Goal: Information Seeking & Learning: Find contact information

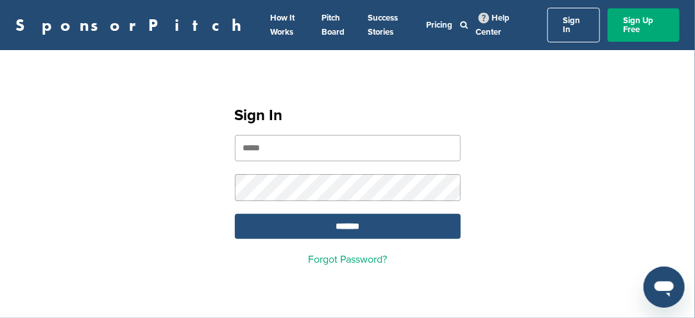
type input "**********"
click at [360, 216] on input "*******" at bounding box center [348, 226] width 226 height 25
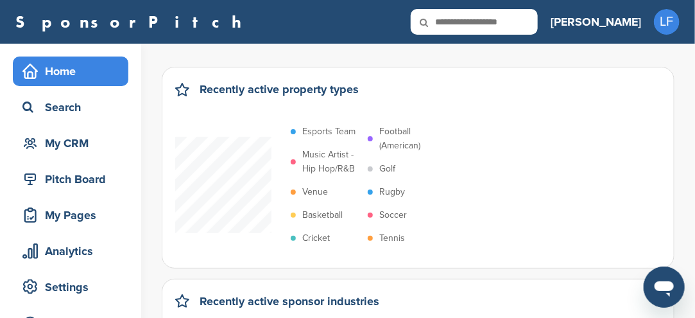
click at [538, 25] on input "text" at bounding box center [474, 22] width 127 height 26
type input "**********"
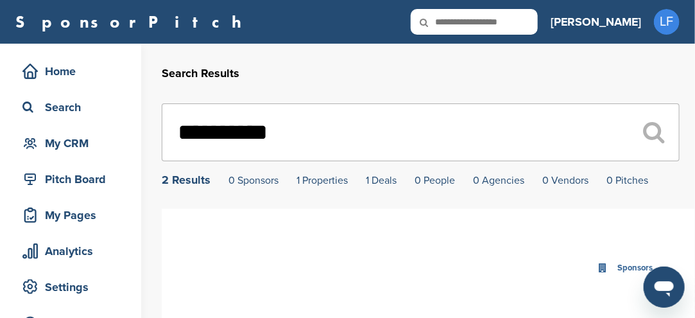
click at [234, 136] on input "**********" at bounding box center [421, 132] width 518 height 58
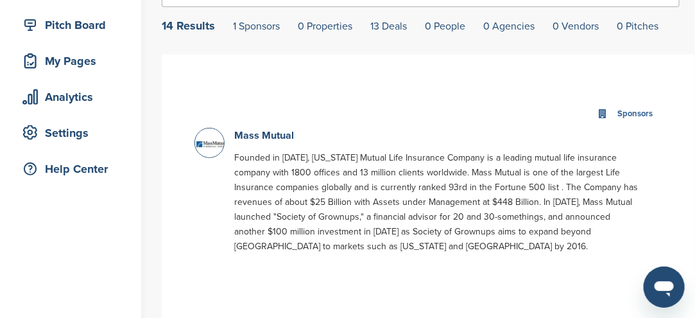
scroll to position [128, 0]
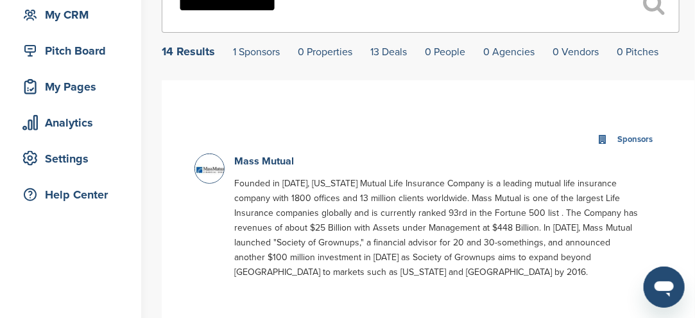
type input "**********"
click at [213, 175] on img at bounding box center [211, 170] width 32 height 32
click at [254, 164] on link "Mass Mutual" at bounding box center [264, 161] width 60 height 13
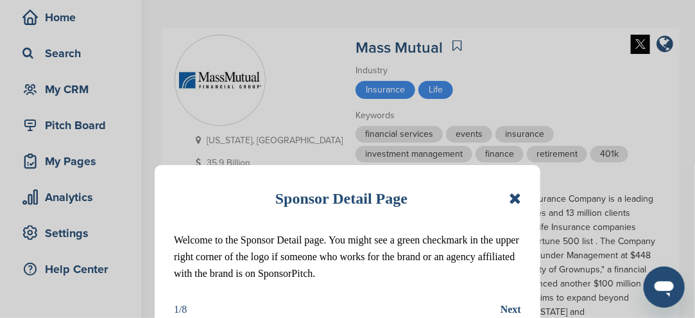
scroll to position [64, 0]
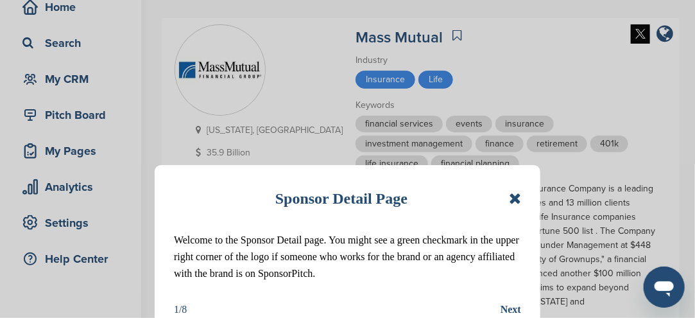
click at [514, 204] on icon at bounding box center [515, 198] width 12 height 15
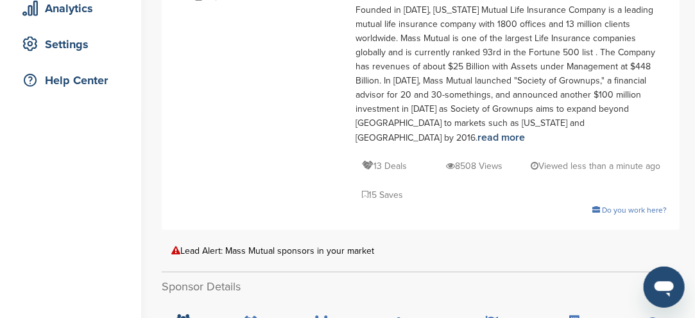
scroll to position [257, 0]
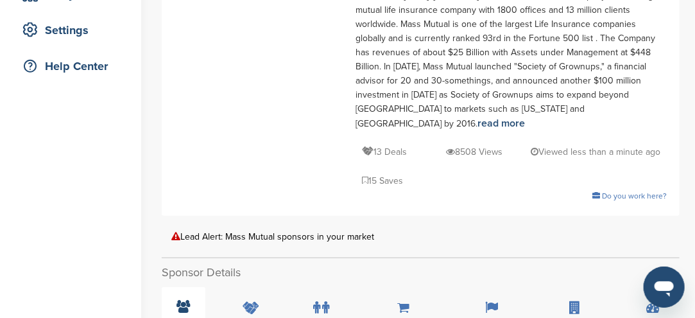
click at [178, 300] on icon at bounding box center [183, 306] width 13 height 13
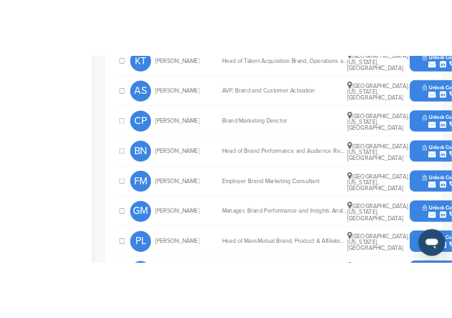
scroll to position [578, 0]
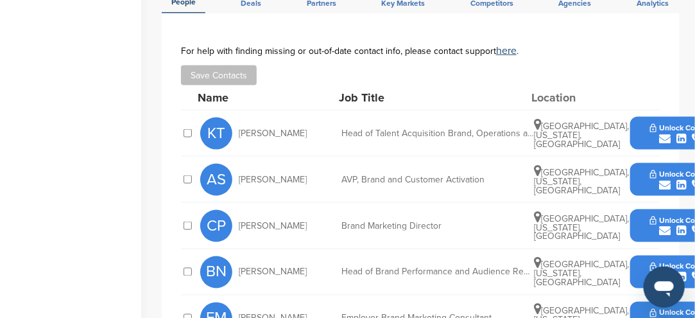
click at [667, 133] on icon "submit" at bounding box center [665, 139] width 12 height 12
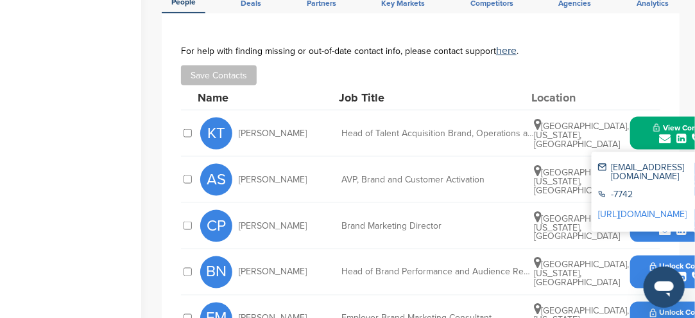
click at [636, 117] on div "View Contact kthompson57@massmutual.com -7742 http://www.linkedin.com/in/kellet…" at bounding box center [681, 133] width 103 height 33
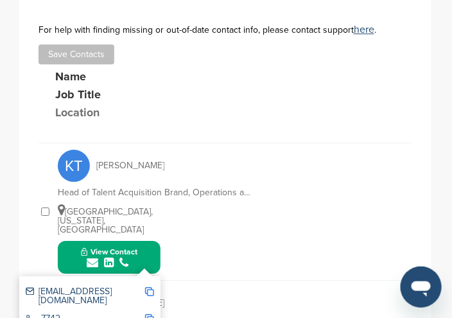
click at [93, 257] on icon "submit" at bounding box center [93, 263] width 12 height 12
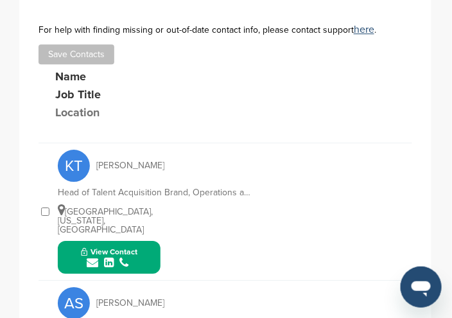
click at [92, 257] on icon "submit" at bounding box center [93, 263] width 12 height 12
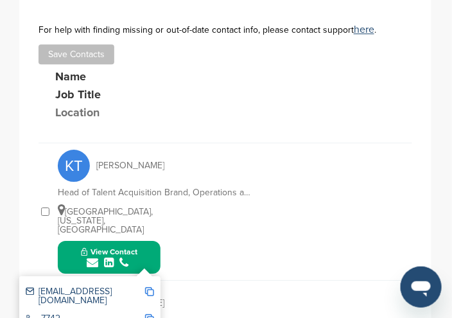
click at [150, 287] on img at bounding box center [149, 291] width 9 height 9
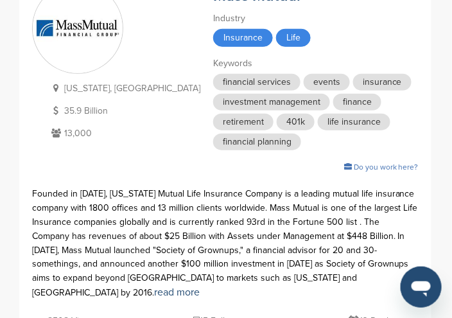
scroll to position [0, 0]
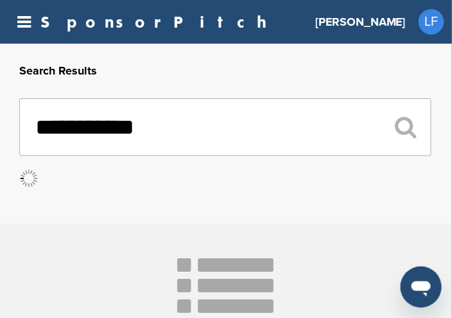
click at [187, 132] on input "**********" at bounding box center [225, 127] width 412 height 58
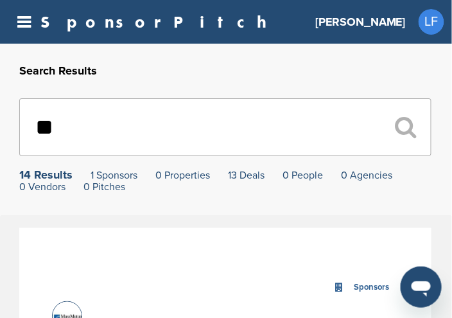
type input "*"
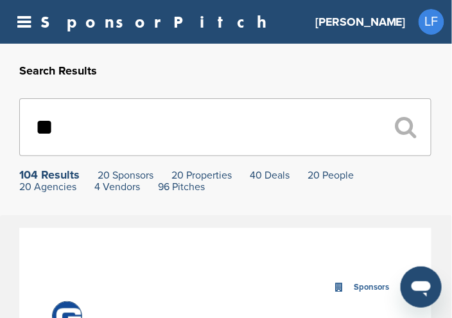
click at [96, 124] on input "**" at bounding box center [225, 127] width 412 height 58
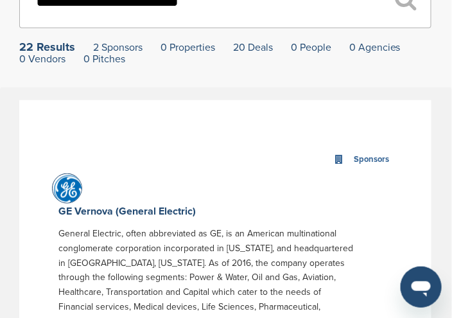
scroll to position [128, 0]
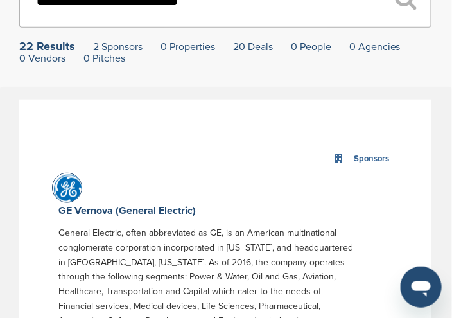
type input "**********"
click at [64, 192] on img at bounding box center [69, 189] width 32 height 32
click at [121, 217] on link "GE Vernova (General Electric)" at bounding box center [126, 210] width 137 height 13
click at [121, 213] on link "GE Vernova (General Electric)" at bounding box center [126, 210] width 137 height 13
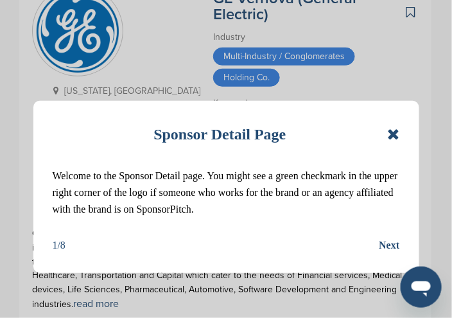
click at [390, 135] on icon at bounding box center [393, 133] width 12 height 15
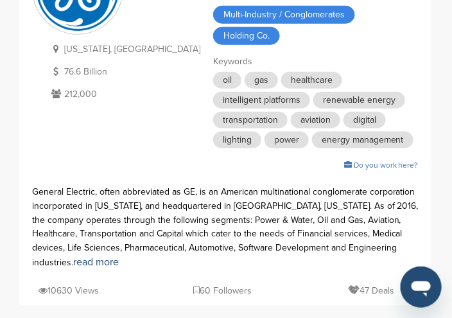
scroll to position [257, 0]
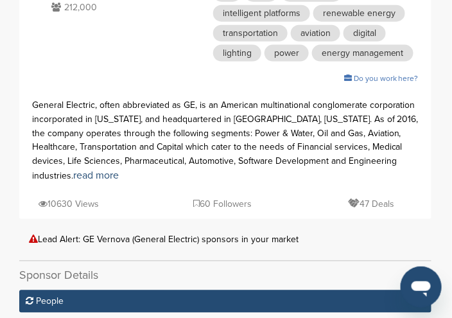
click at [32, 297] on icon at bounding box center [30, 301] width 8 height 9
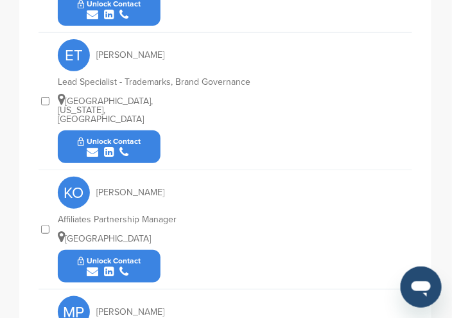
scroll to position [770, 0]
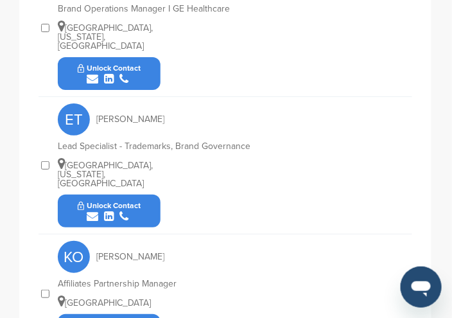
drag, startPoint x: 134, startPoint y: 139, endPoint x: 90, endPoint y: 141, distance: 43.7
click at [90, 211] on icon "submit" at bounding box center [93, 217] width 12 height 12
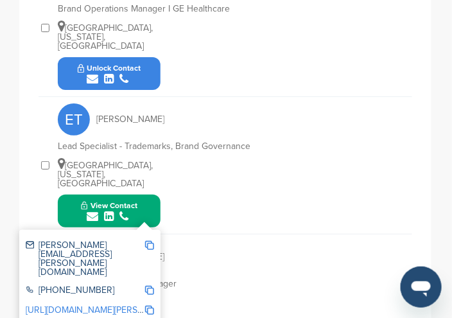
click at [147, 241] on img at bounding box center [149, 245] width 9 height 9
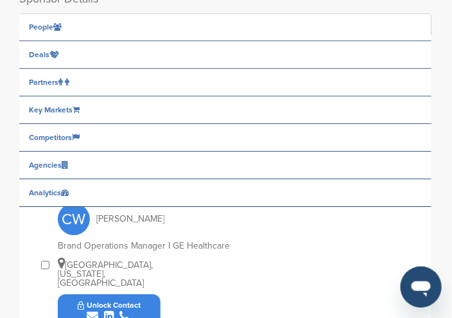
scroll to position [449, 0]
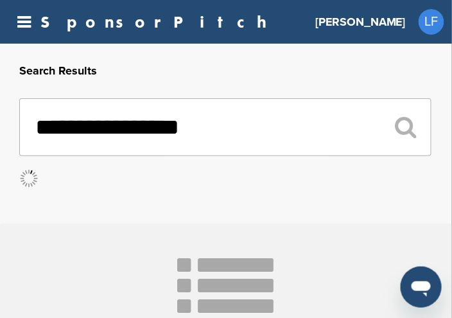
click at [212, 135] on input "**********" at bounding box center [225, 127] width 412 height 58
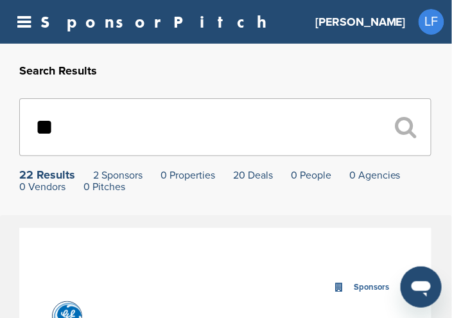
type input "*"
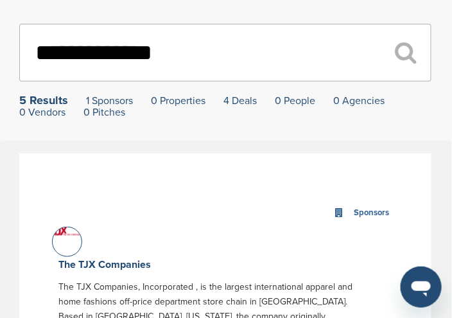
scroll to position [128, 0]
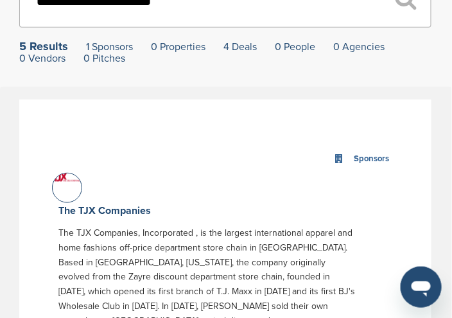
type input "**********"
click at [70, 195] on div at bounding box center [67, 188] width 30 height 30
click at [70, 192] on div at bounding box center [67, 188] width 30 height 30
click at [70, 190] on div at bounding box center [67, 188] width 30 height 30
click at [94, 212] on link "The TJX Companies" at bounding box center [104, 210] width 92 height 13
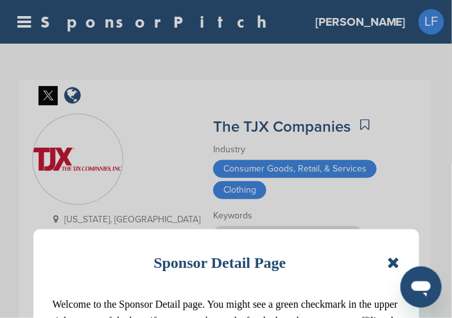
click at [390, 265] on icon at bounding box center [393, 262] width 12 height 15
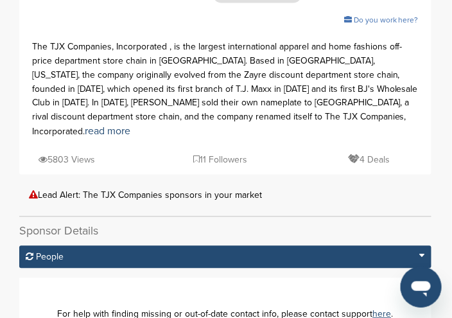
scroll to position [385, 0]
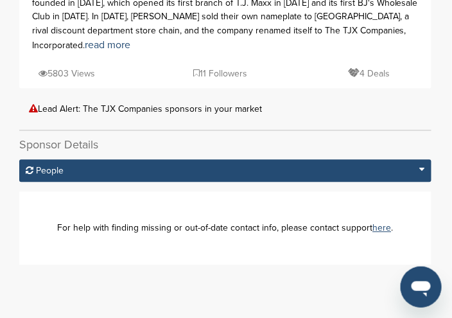
click at [51, 166] on span "People" at bounding box center [50, 171] width 28 height 11
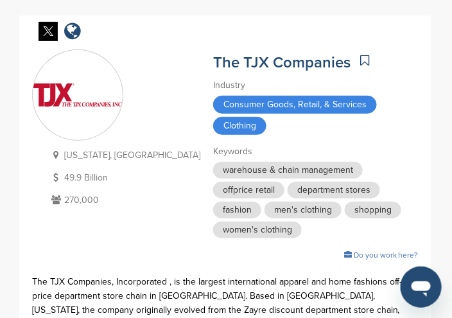
scroll to position [64, 0]
click at [245, 65] on link "The TJX Companies" at bounding box center [281, 62] width 137 height 19
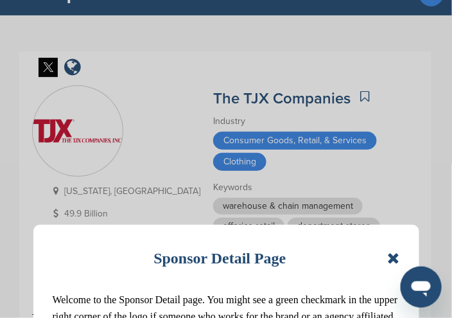
scroll to position [64, 0]
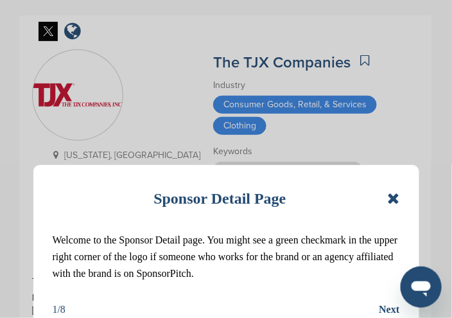
drag, startPoint x: 390, startPoint y: 198, endPoint x: 386, endPoint y: 190, distance: 8.3
click at [391, 197] on icon at bounding box center [393, 198] width 12 height 15
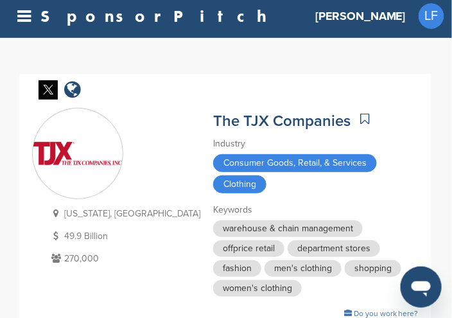
scroll to position [0, 0]
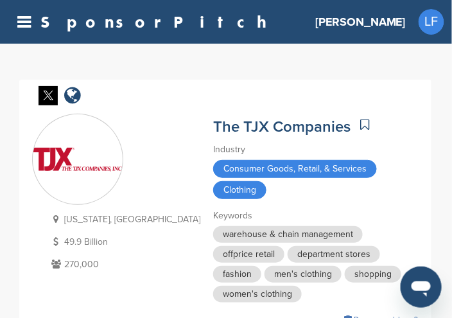
click at [91, 162] on img at bounding box center [78, 159] width 90 height 23
click at [91, 161] on img at bounding box center [78, 159] width 90 height 23
click at [214, 126] on link "The TJX Companies" at bounding box center [281, 126] width 137 height 19
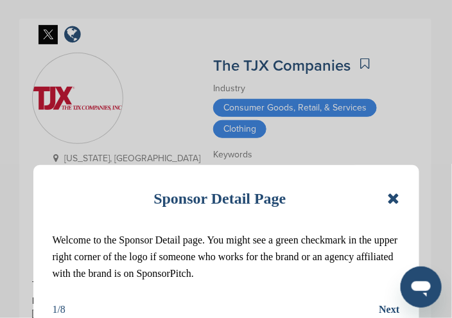
scroll to position [64, 0]
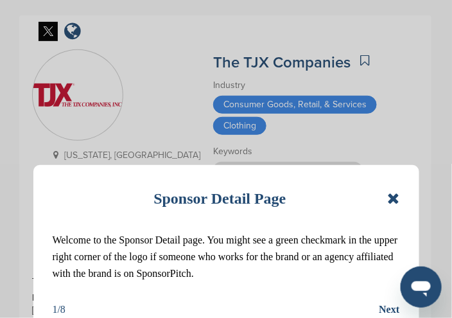
click at [392, 202] on icon at bounding box center [393, 198] width 12 height 15
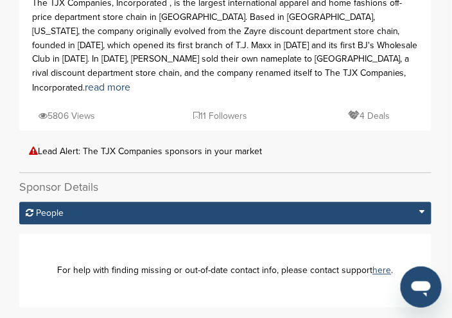
scroll to position [385, 0]
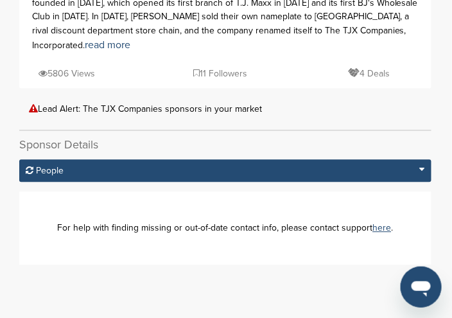
click at [44, 166] on span "People" at bounding box center [50, 171] width 28 height 11
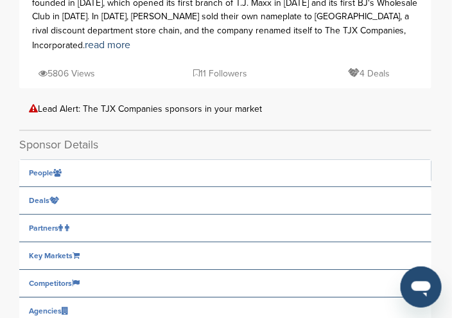
click at [58, 169] on icon at bounding box center [57, 173] width 8 height 8
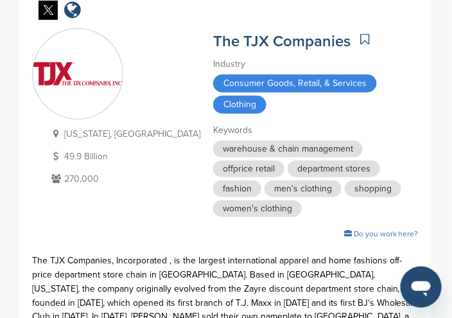
scroll to position [64, 0]
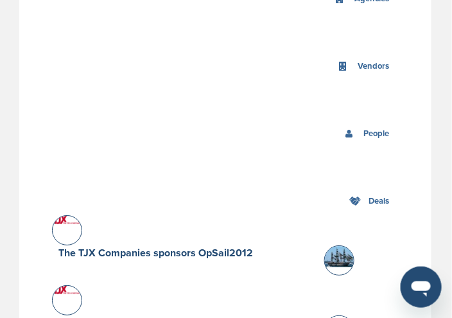
scroll to position [642, 0]
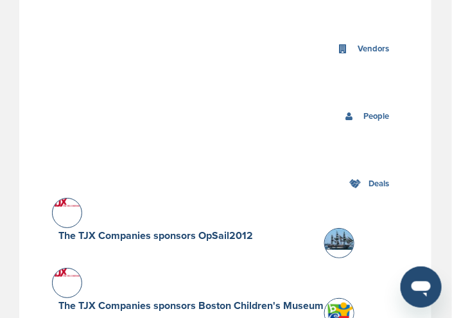
click at [64, 202] on div at bounding box center [67, 213] width 30 height 30
click at [64, 201] on div at bounding box center [67, 213] width 30 height 30
click at [60, 206] on div at bounding box center [67, 213] width 30 height 30
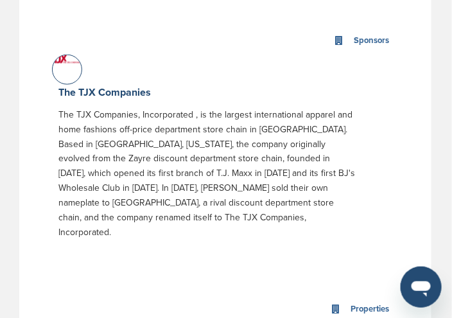
scroll to position [193, 0]
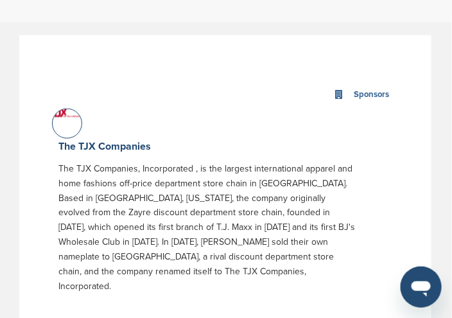
click at [76, 128] on div at bounding box center [67, 123] width 30 height 30
click at [73, 125] on div at bounding box center [67, 123] width 30 height 30
click at [93, 150] on link "The TJX Companies" at bounding box center [104, 146] width 92 height 13
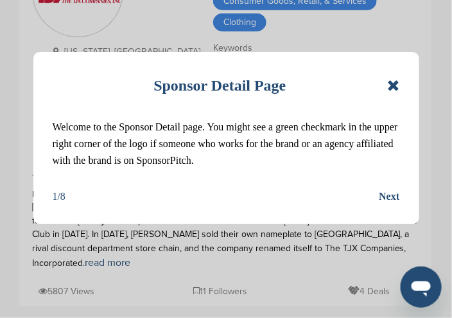
scroll to position [193, 0]
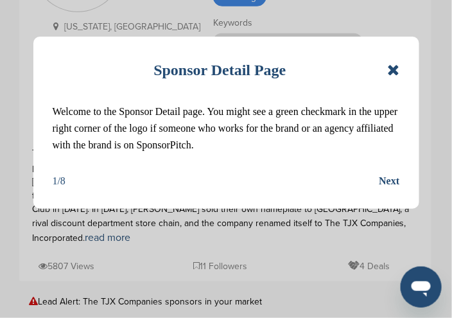
click at [397, 74] on icon at bounding box center [393, 69] width 12 height 15
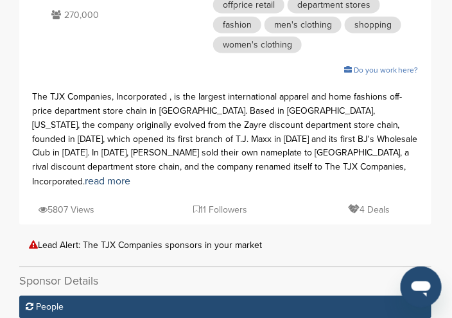
scroll to position [257, 0]
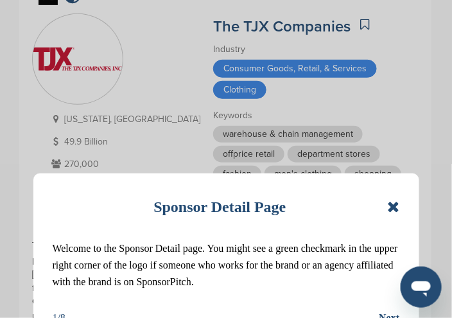
scroll to position [193, 0]
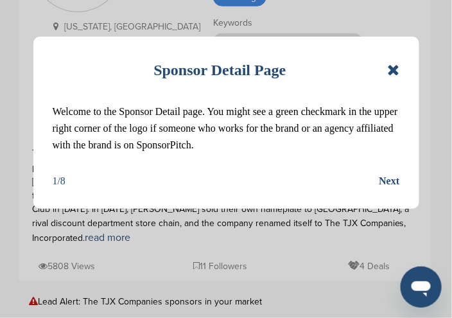
click at [393, 73] on icon at bounding box center [393, 69] width 12 height 15
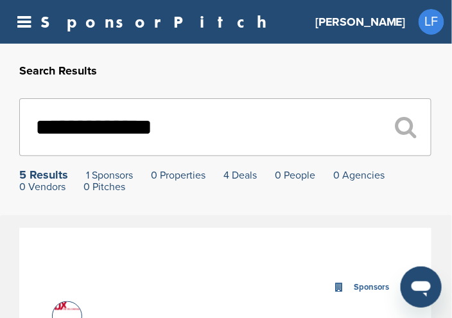
drag, startPoint x: 198, startPoint y: 134, endPoint x: 191, endPoint y: 126, distance: 10.5
click at [195, 129] on input "**********" at bounding box center [225, 127] width 412 height 58
type input "*"
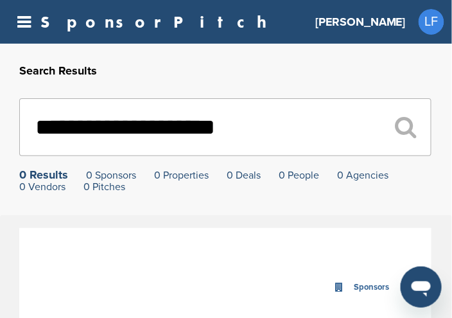
click at [243, 125] on input "**********" at bounding box center [225, 127] width 412 height 58
click at [231, 130] on input "**********" at bounding box center [225, 127] width 412 height 58
click at [128, 117] on input "********" at bounding box center [225, 127] width 412 height 58
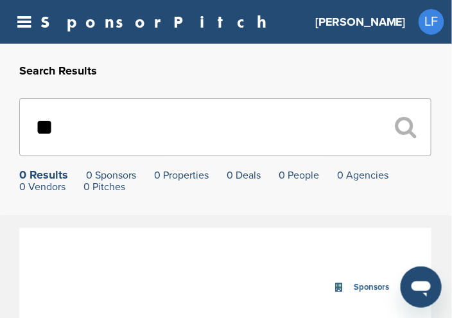
type input "*"
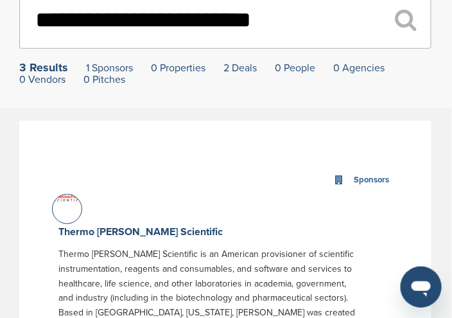
scroll to position [128, 0]
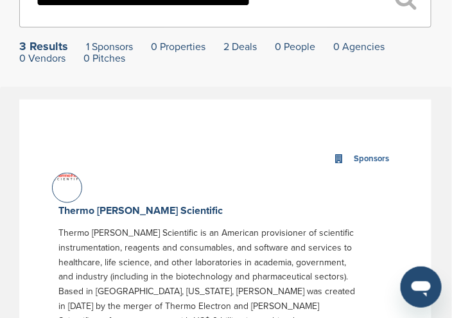
type input "**********"
click at [62, 192] on div at bounding box center [67, 188] width 30 height 30
click at [62, 190] on div at bounding box center [67, 188] width 30 height 30
click at [62, 188] on div at bounding box center [67, 188] width 30 height 30
click at [85, 209] on link "Thermo [PERSON_NAME] Scientific" at bounding box center [140, 210] width 164 height 13
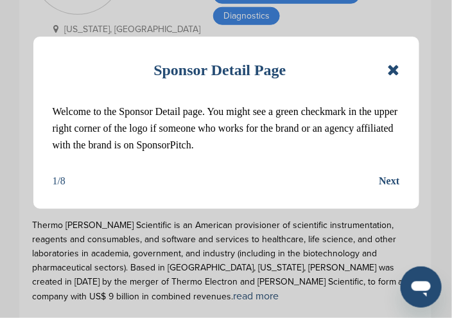
scroll to position [193, 0]
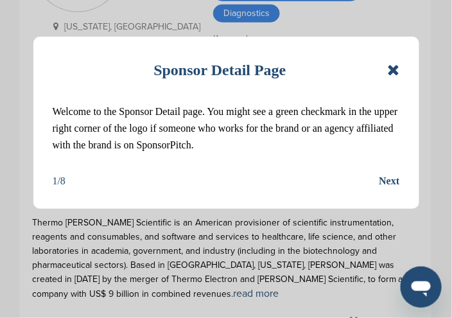
click at [389, 69] on icon at bounding box center [393, 69] width 12 height 15
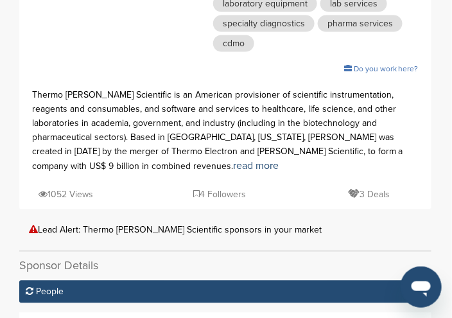
scroll to position [321, 0]
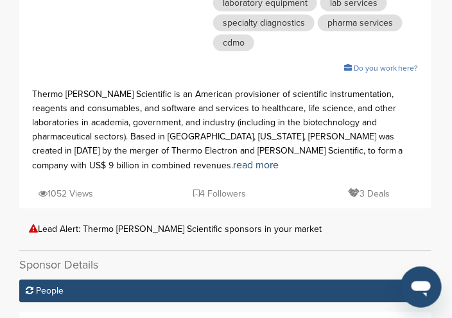
click at [42, 286] on span "People" at bounding box center [50, 291] width 28 height 11
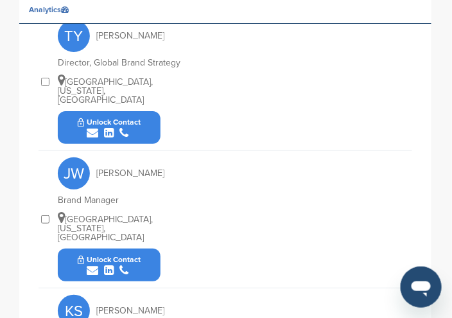
scroll to position [706, 0]
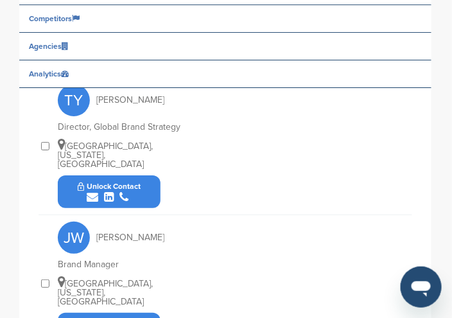
drag, startPoint x: 90, startPoint y: 95, endPoint x: 19, endPoint y: 107, distance: 72.3
click at [86, 191] on div "submit" at bounding box center [110, 197] width 64 height 12
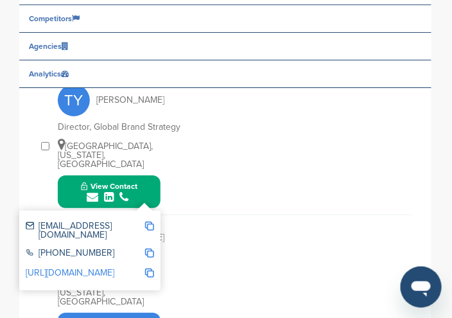
click at [149, 221] on img at bounding box center [149, 225] width 9 height 9
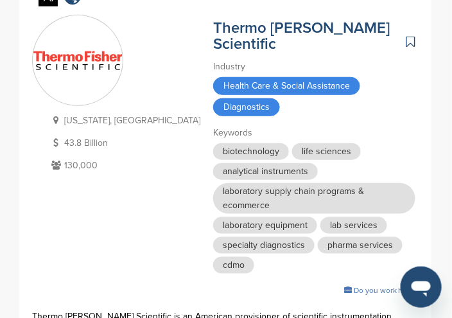
scroll to position [0, 0]
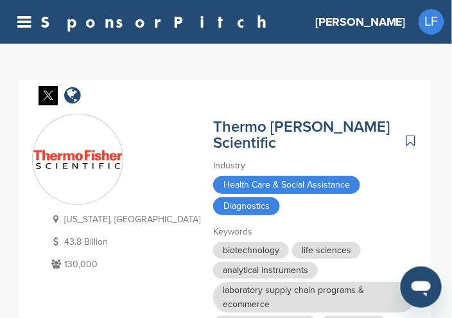
click at [326, 126] on div "Thermo Fisher Scientific" at bounding box center [315, 133] width 205 height 39
click at [322, 128] on link "Thermo Fisher Scientific" at bounding box center [301, 134] width 177 height 35
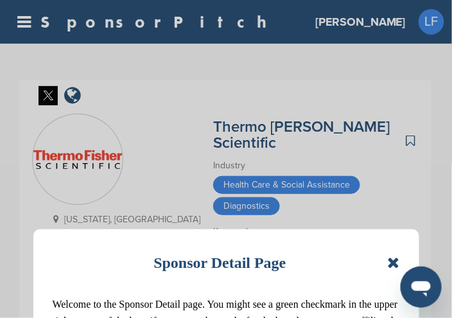
click at [322, 129] on div "Sponsor Detail Page Welcome to the Sponsor Detail page. You might see a green c…" at bounding box center [226, 159] width 452 height 318
drag, startPoint x: 317, startPoint y: 130, endPoint x: 317, endPoint y: 122, distance: 8.4
click at [318, 127] on div "Sponsor Detail Page Welcome to the Sponsor Detail page. You might see a green c…" at bounding box center [226, 159] width 452 height 318
click at [316, 124] on div "Sponsor Detail Page Welcome to the Sponsor Detail page. You might see a green c…" at bounding box center [226, 159] width 452 height 318
click at [389, 263] on icon at bounding box center [393, 262] width 12 height 15
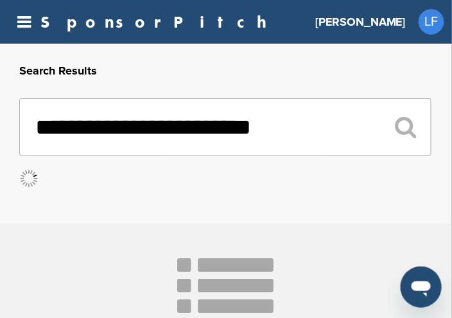
click at [290, 132] on input "**********" at bounding box center [225, 127] width 412 height 58
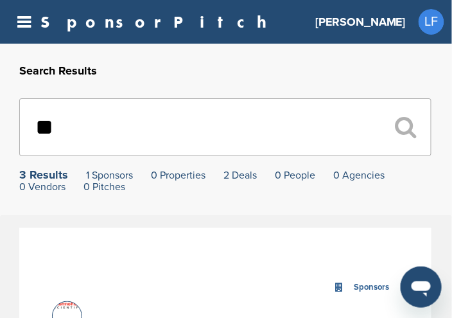
type input "*"
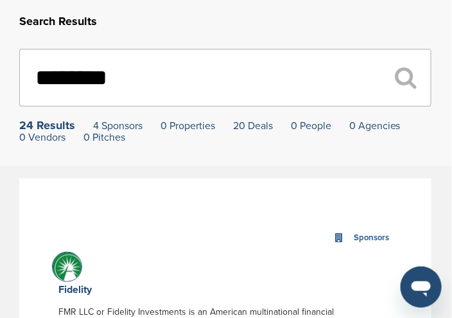
scroll to position [64, 0]
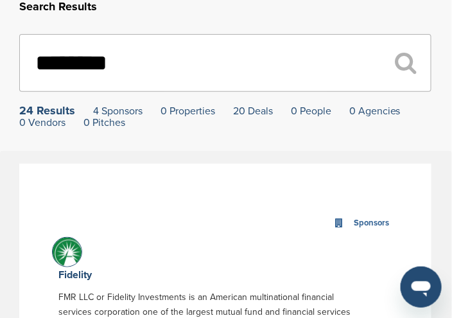
type input "********"
click at [73, 259] on img at bounding box center [69, 254] width 32 height 32
click at [84, 274] on link "Fidelity" at bounding box center [74, 274] width 33 height 13
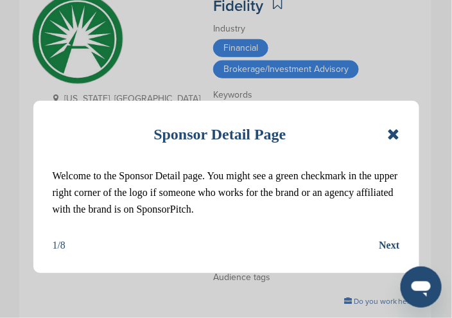
scroll to position [128, 0]
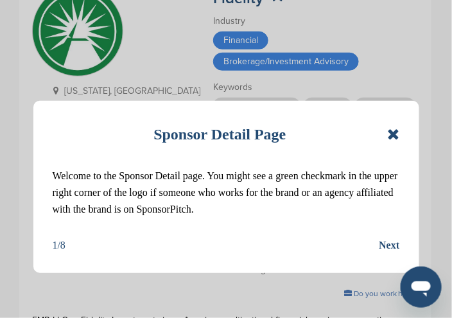
click at [393, 132] on icon at bounding box center [393, 133] width 12 height 15
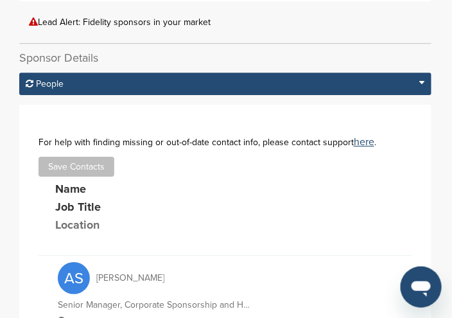
scroll to position [642, 0]
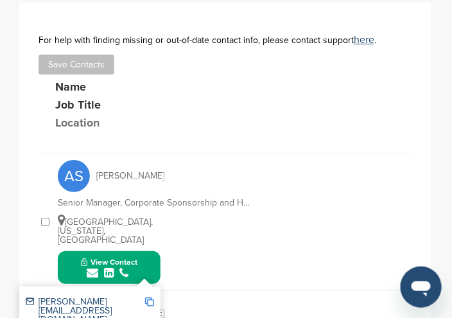
click at [150, 297] on img at bounding box center [149, 301] width 9 height 9
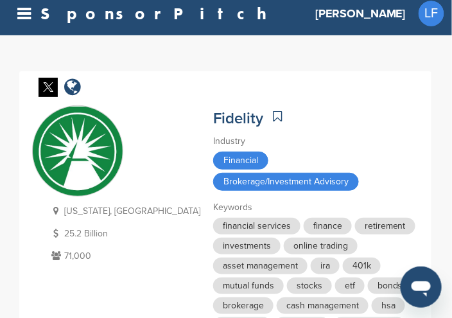
scroll to position [0, 0]
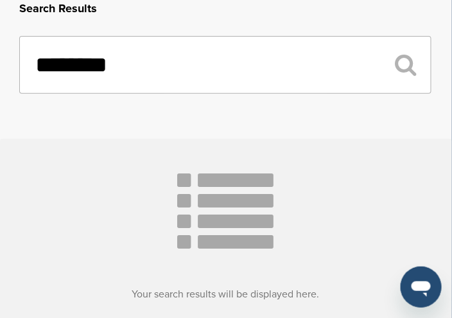
click at [121, 63] on input "********" at bounding box center [225, 65] width 412 height 58
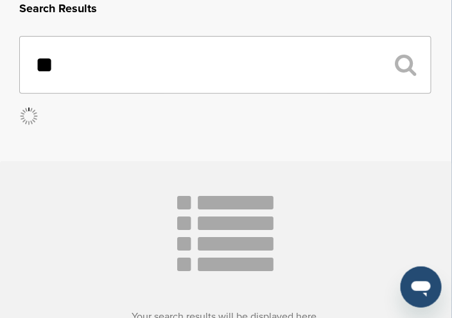
type input "*"
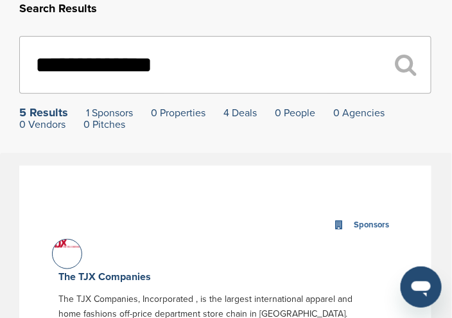
type input "**********"
click at [76, 259] on div at bounding box center [67, 254] width 30 height 30
click at [104, 278] on link "The TJX Companies" at bounding box center [104, 276] width 92 height 13
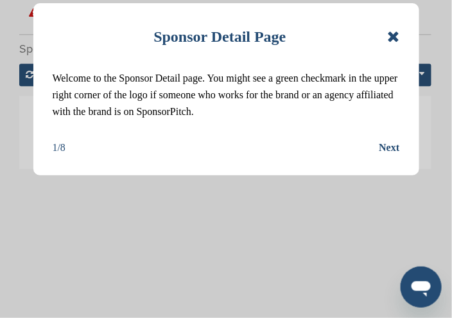
scroll to position [449, 0]
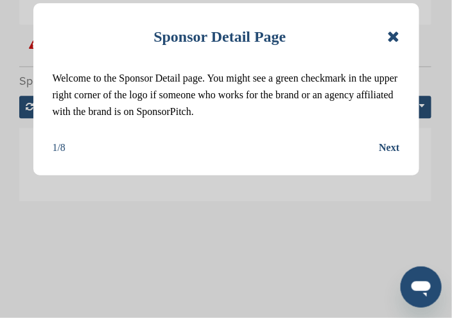
click at [390, 35] on icon at bounding box center [393, 36] width 12 height 15
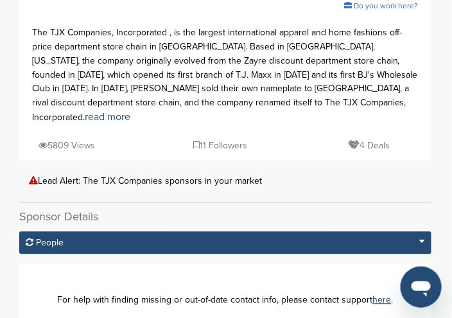
scroll to position [257, 0]
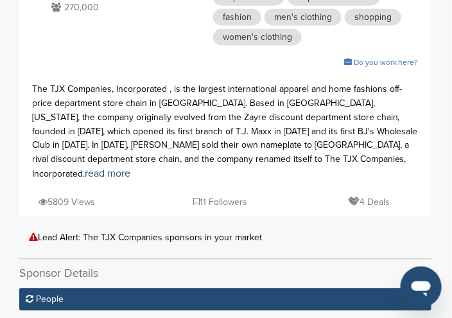
click at [108, 233] on div "Lead Alert: The TJX Companies sponsors in your market" at bounding box center [225, 238] width 393 height 10
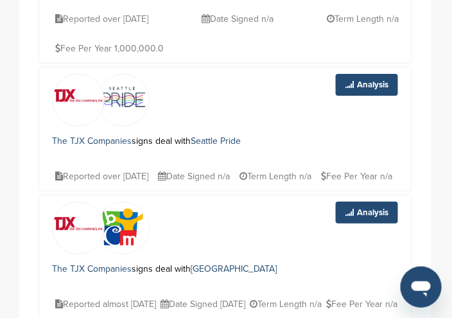
scroll to position [449, 0]
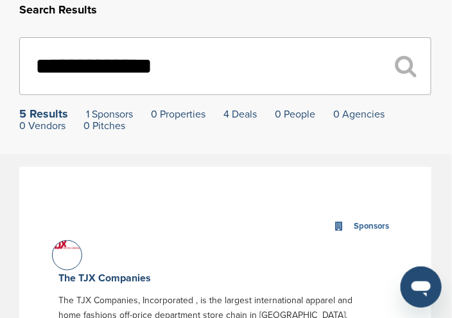
click at [191, 66] on input "**********" at bounding box center [225, 66] width 412 height 58
type input "*"
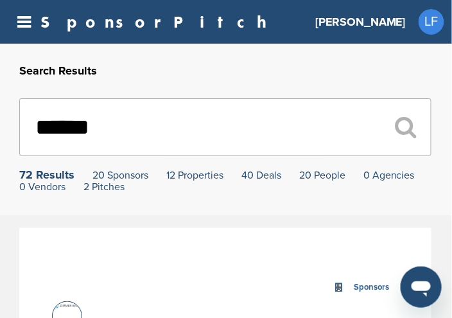
click at [134, 139] on input "******" at bounding box center [225, 127] width 412 height 58
type input "*"
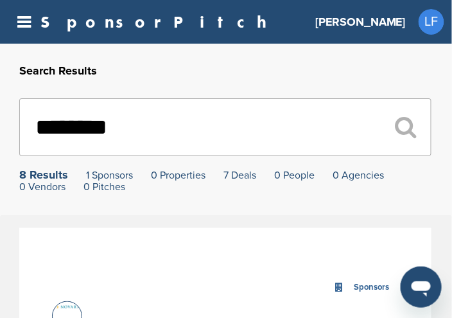
type input "********"
click at [51, 177] on div "8 Results" at bounding box center [43, 175] width 49 height 12
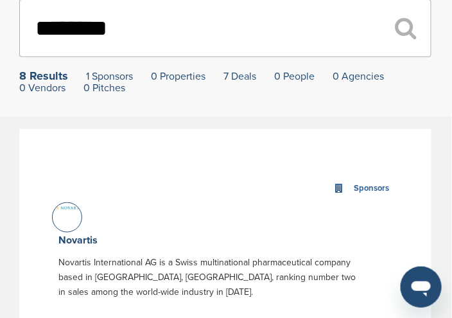
scroll to position [128, 0]
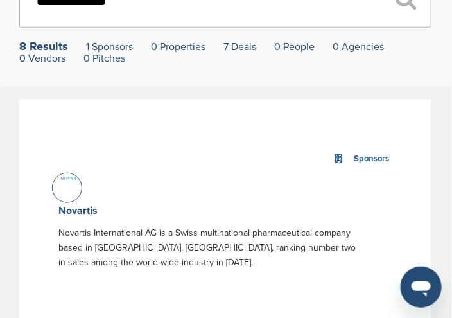
click at [64, 195] on div at bounding box center [67, 188] width 30 height 30
click at [76, 208] on link "Novartis" at bounding box center [77, 210] width 39 height 13
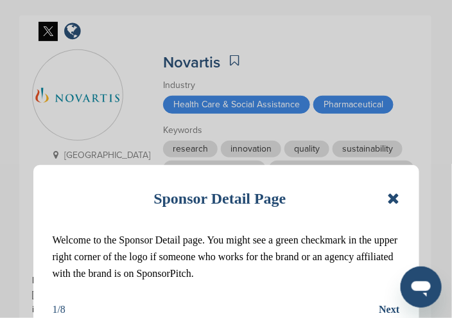
click at [395, 198] on icon at bounding box center [393, 198] width 12 height 15
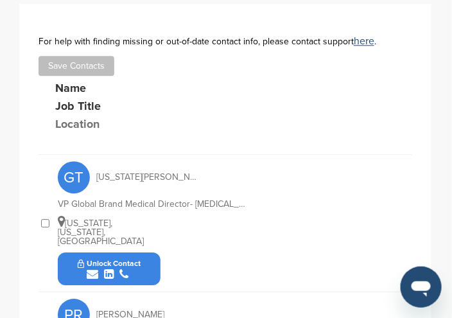
scroll to position [514, 0]
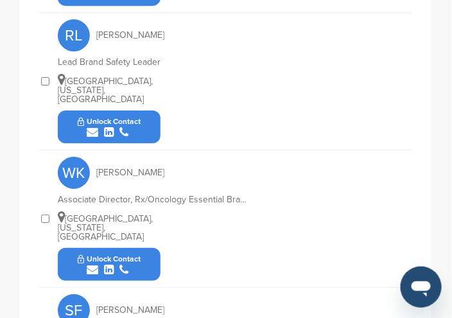
scroll to position [1477, 0]
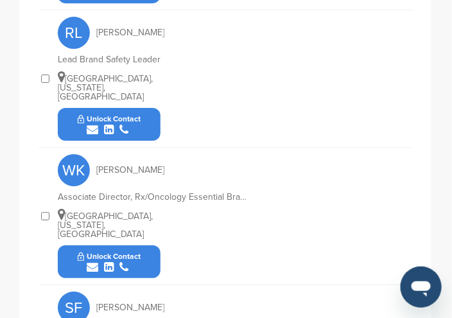
click at [122, 303] on span "Suzanne Forlenza" at bounding box center [130, 307] width 68 height 9
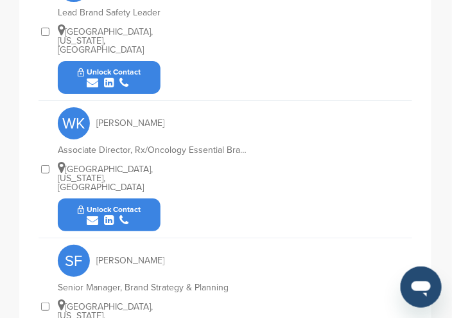
scroll to position [1541, 0]
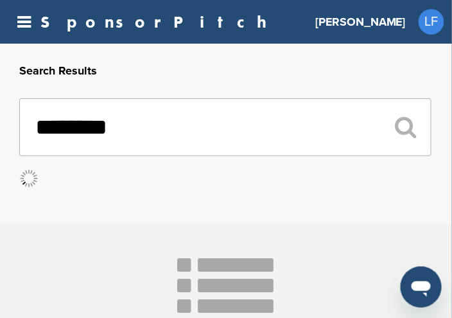
click at [139, 130] on input "********" at bounding box center [225, 127] width 412 height 58
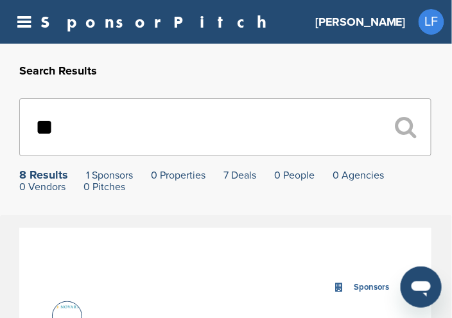
type input "*"
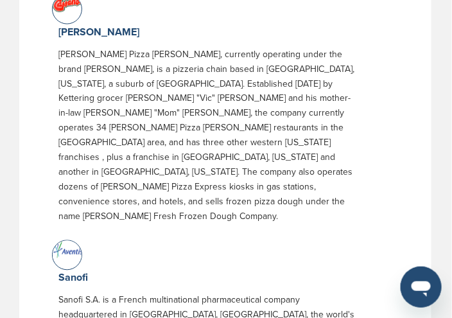
scroll to position [321, 0]
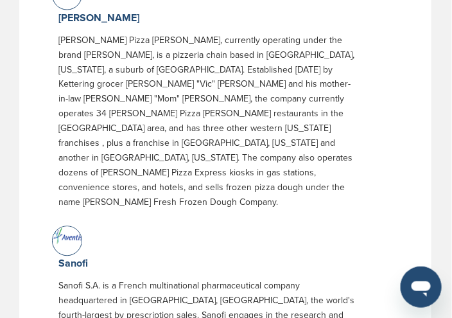
type input "******"
click at [73, 227] on img at bounding box center [69, 236] width 32 height 19
click at [71, 227] on img at bounding box center [69, 236] width 32 height 19
click at [67, 257] on link "Sanofi" at bounding box center [73, 263] width 30 height 13
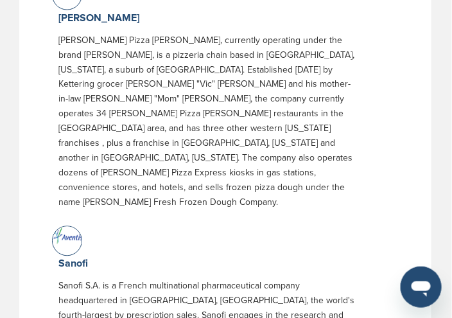
click at [63, 227] on img at bounding box center [69, 236] width 32 height 19
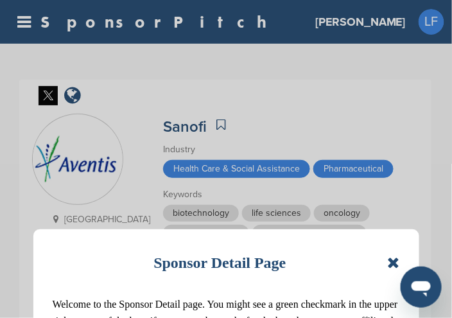
click at [398, 259] on icon at bounding box center [393, 262] width 12 height 15
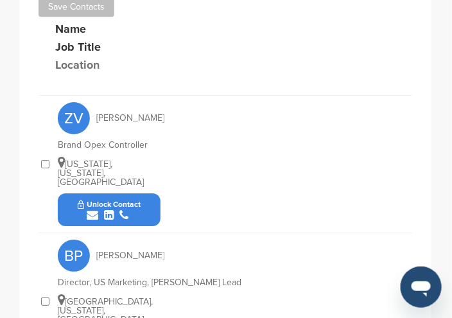
scroll to position [706, 0]
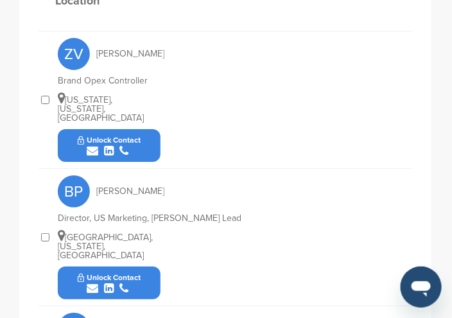
click at [92, 282] on icon "submit" at bounding box center [93, 288] width 12 height 12
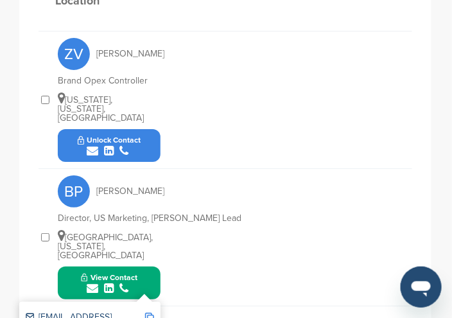
click at [151, 313] on img at bounding box center [149, 317] width 9 height 9
